Goal: Find specific page/section: Find specific page/section

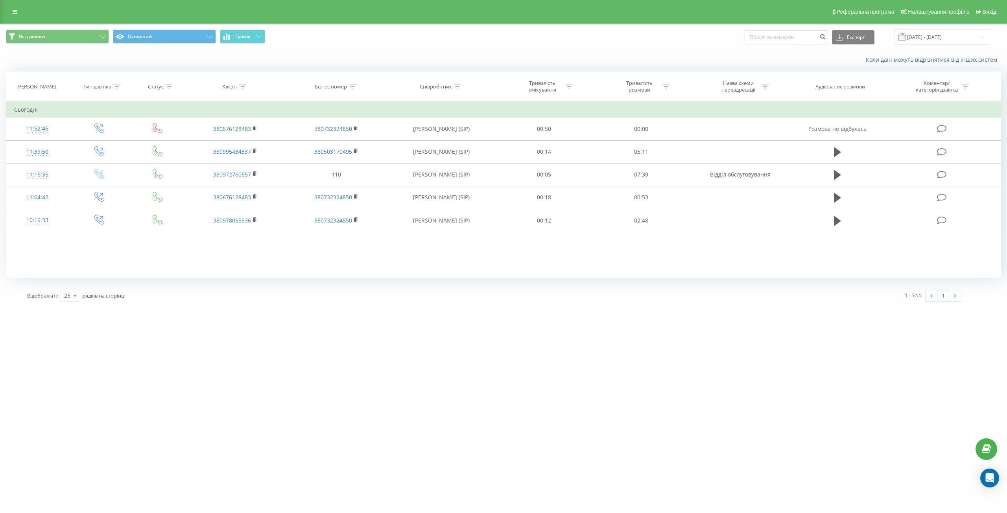
click at [253, 34] on button "Графік" at bounding box center [242, 37] width 45 height 14
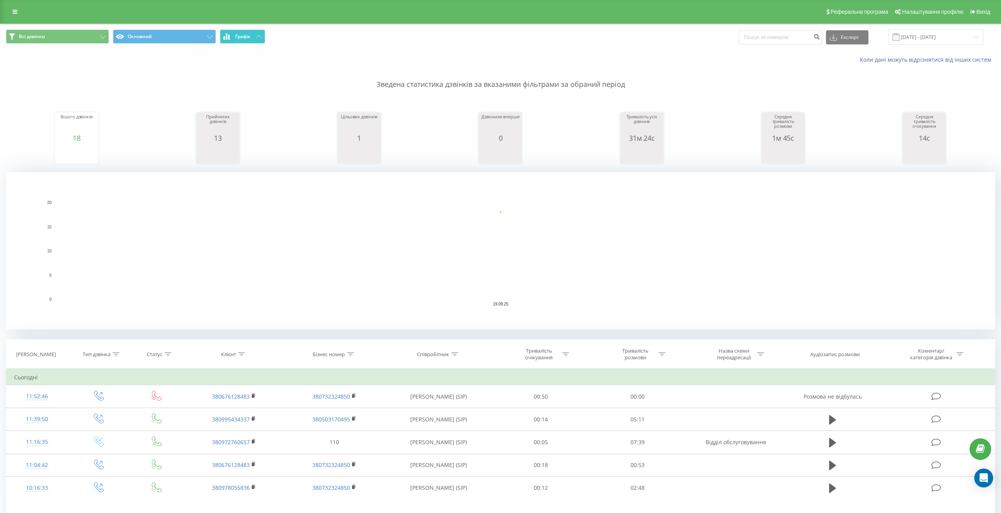
click at [253, 34] on button "Графік" at bounding box center [242, 37] width 45 height 14
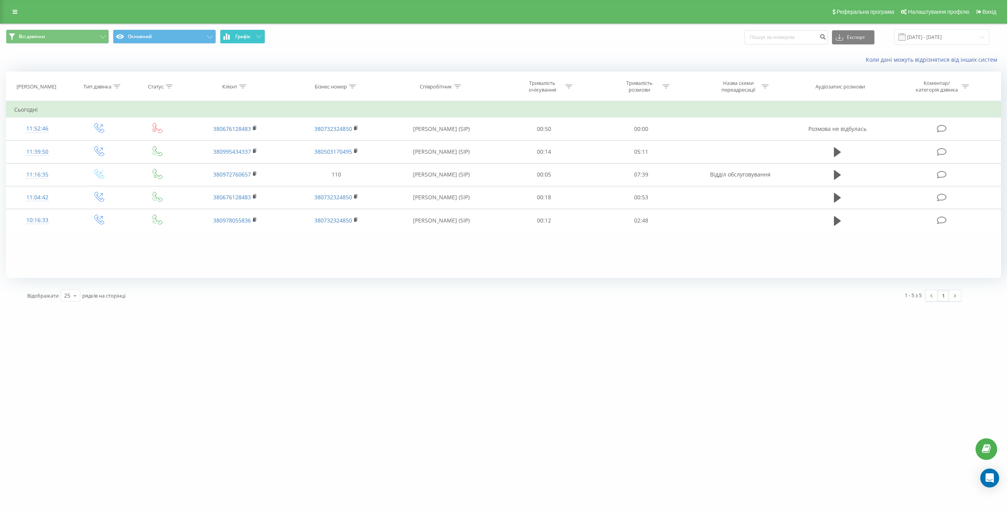
click at [240, 41] on button "Графік" at bounding box center [242, 37] width 45 height 14
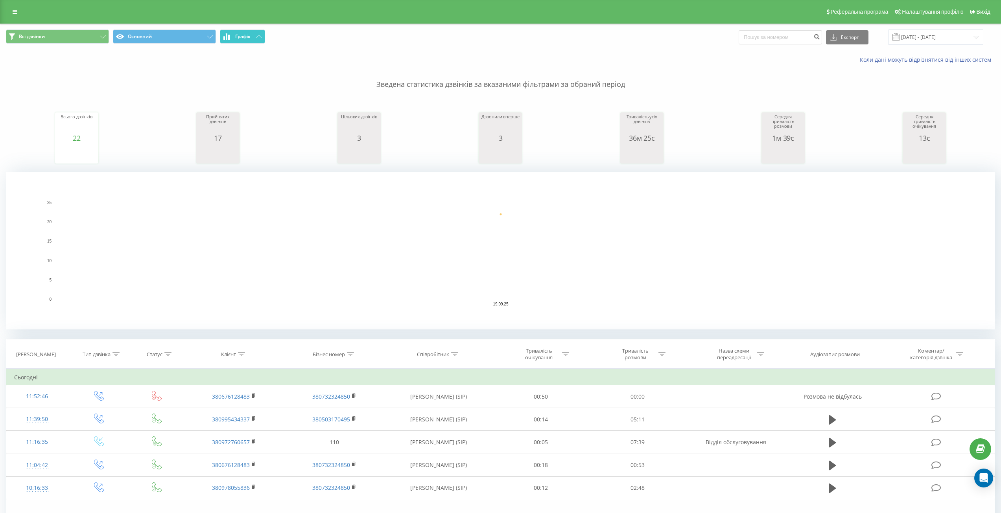
click at [240, 41] on button "Графік" at bounding box center [242, 37] width 45 height 14
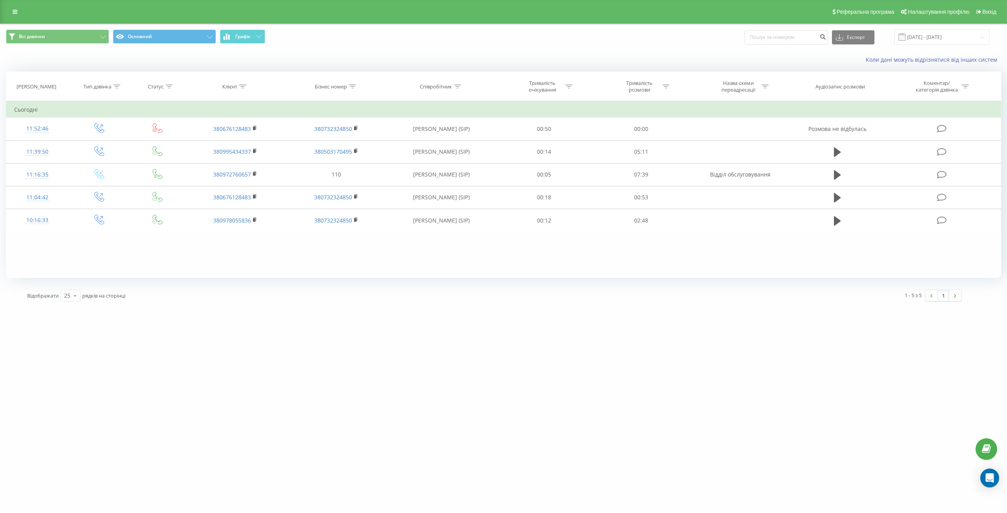
click at [940, 441] on div "difreight.com Проекти difreight.com Центр звернень Журнал дзвінків Журнал повід…" at bounding box center [503, 256] width 1007 height 513
click at [252, 30] on button "Графік" at bounding box center [242, 37] width 45 height 14
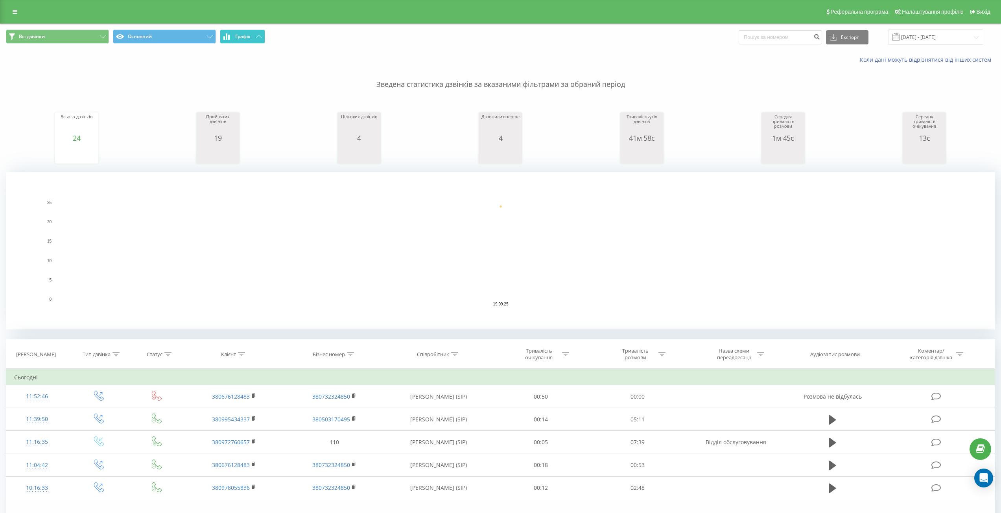
click at [252, 30] on button "Графік" at bounding box center [242, 37] width 45 height 14
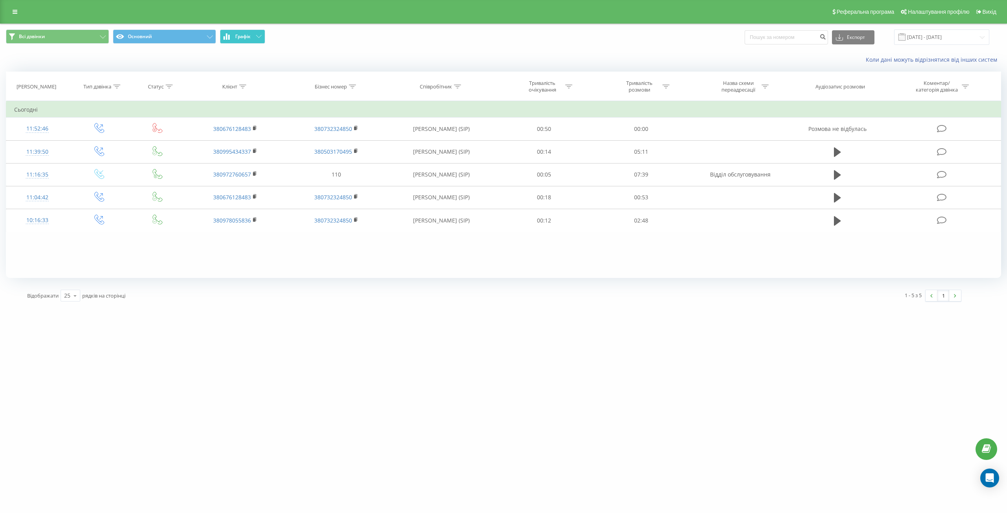
click at [249, 41] on button "Графік" at bounding box center [242, 37] width 45 height 14
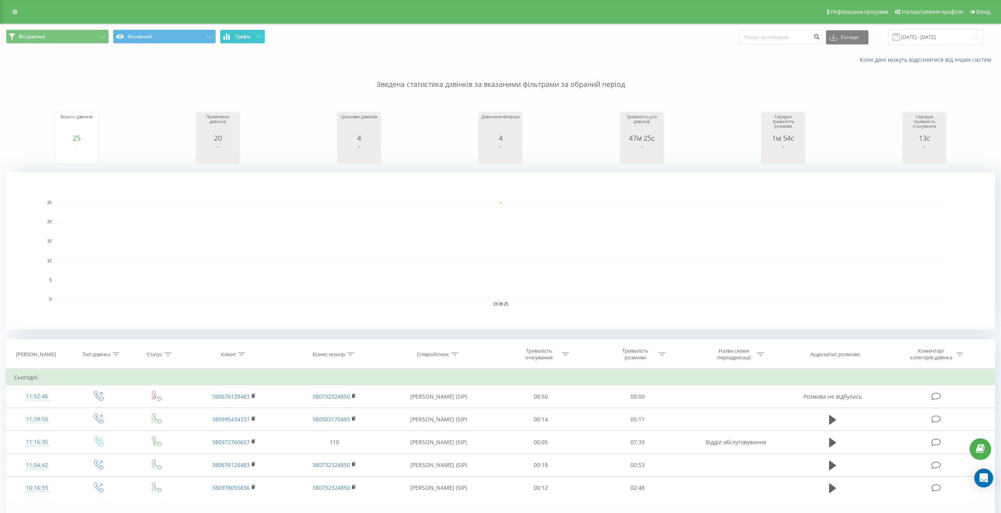
click at [249, 39] on span "Графік" at bounding box center [242, 37] width 15 height 6
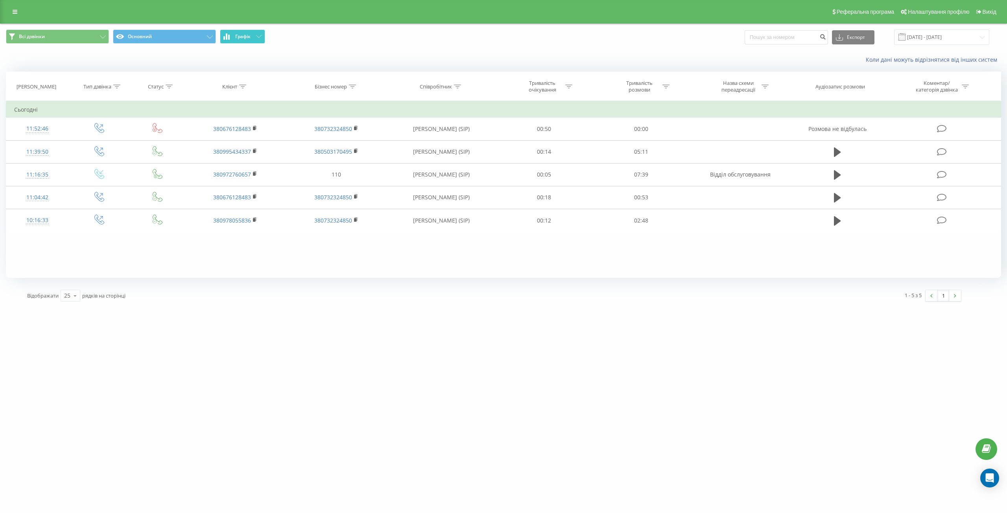
click at [237, 38] on span "Графік" at bounding box center [242, 37] width 15 height 6
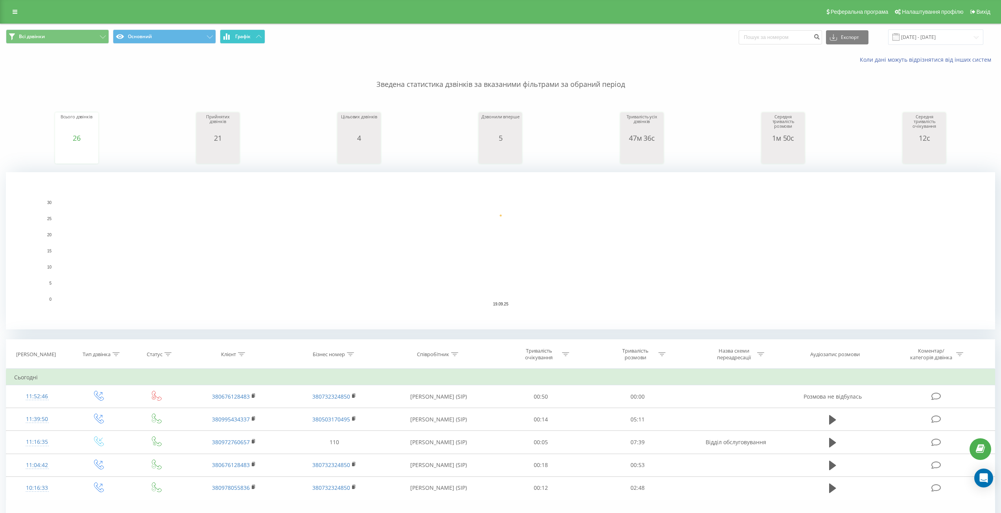
click at [237, 38] on span "Графік" at bounding box center [242, 37] width 15 height 6
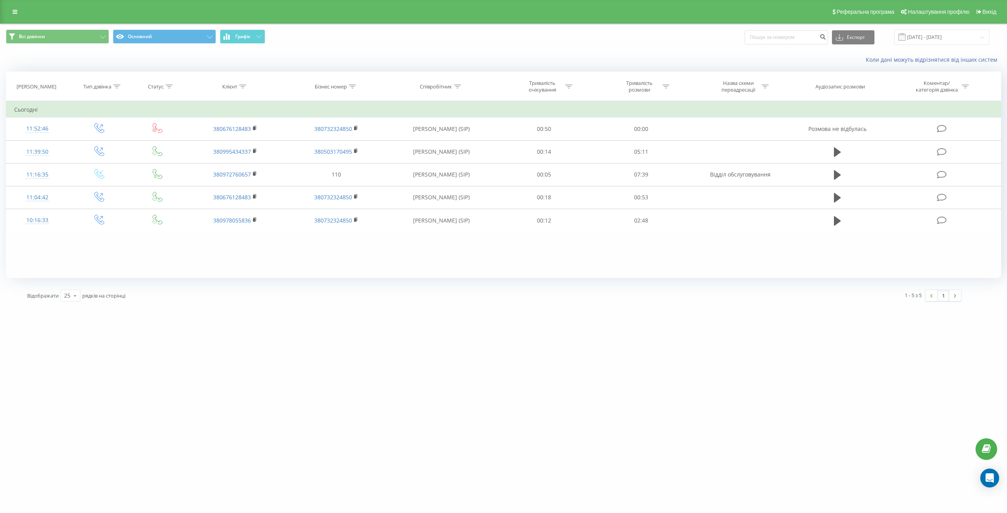
click at [250, 28] on div "Всі дзвінки Основний Графік Експорт .csv .xls .xlsx [DATE] - [DATE]" at bounding box center [503, 37] width 1006 height 26
click at [251, 37] on span "Графік" at bounding box center [242, 37] width 15 height 6
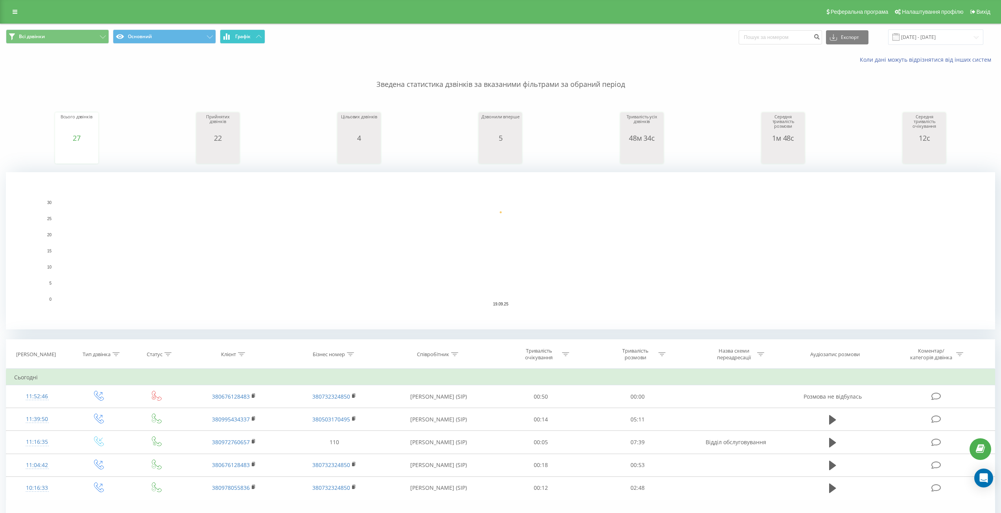
click at [251, 37] on span "Графік" at bounding box center [242, 37] width 15 height 6
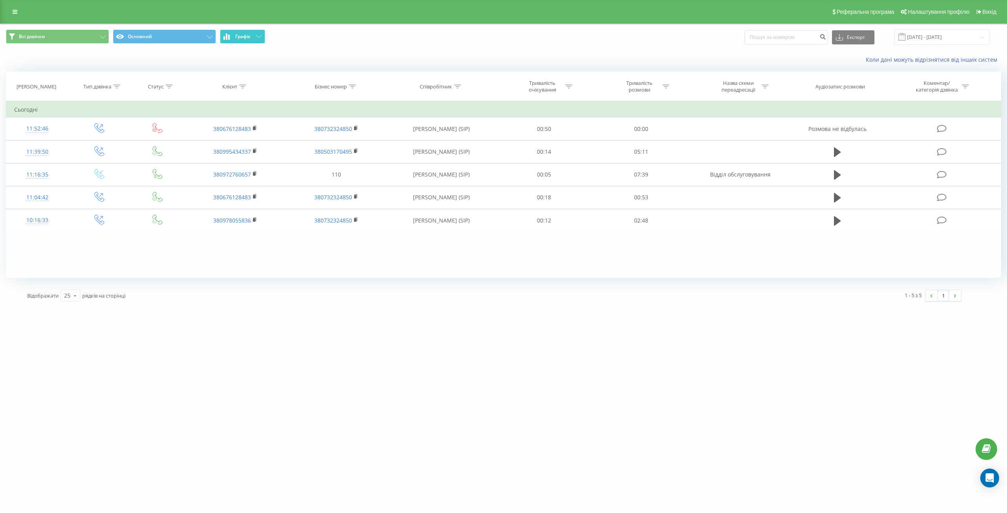
click at [240, 39] on span "Графік" at bounding box center [242, 37] width 15 height 6
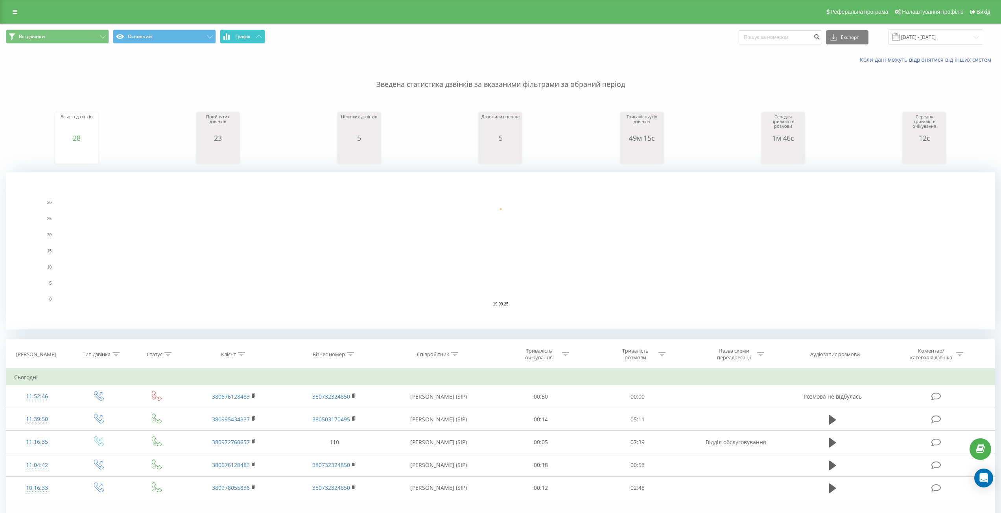
click at [240, 39] on span "Графік" at bounding box center [242, 37] width 15 height 6
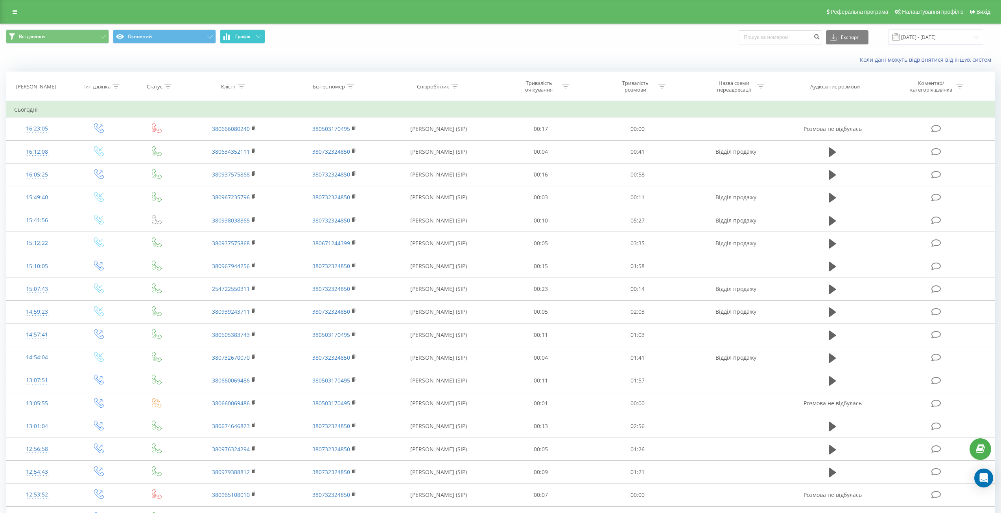
drag, startPoint x: 227, startPoint y: 28, endPoint x: 236, endPoint y: 39, distance: 14.3
click at [227, 28] on div "Всі дзвінки Основний Графік Експорт .csv .xls .xlsx [DATE] - [DATE]" at bounding box center [500, 37] width 1000 height 26
click at [242, 42] on button "Графік" at bounding box center [242, 37] width 45 height 14
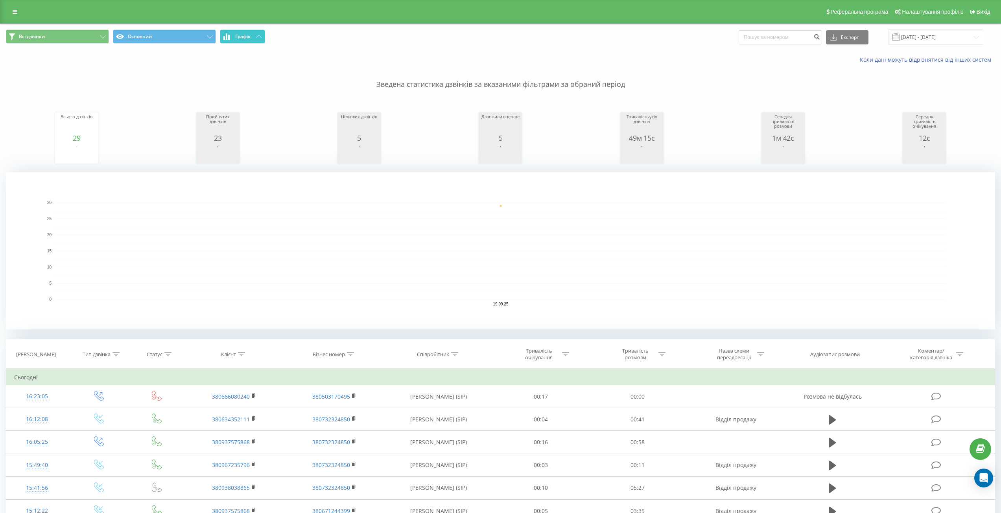
click at [242, 42] on button "Графік" at bounding box center [242, 37] width 45 height 14
